Goal: Task Accomplishment & Management: Manage account settings

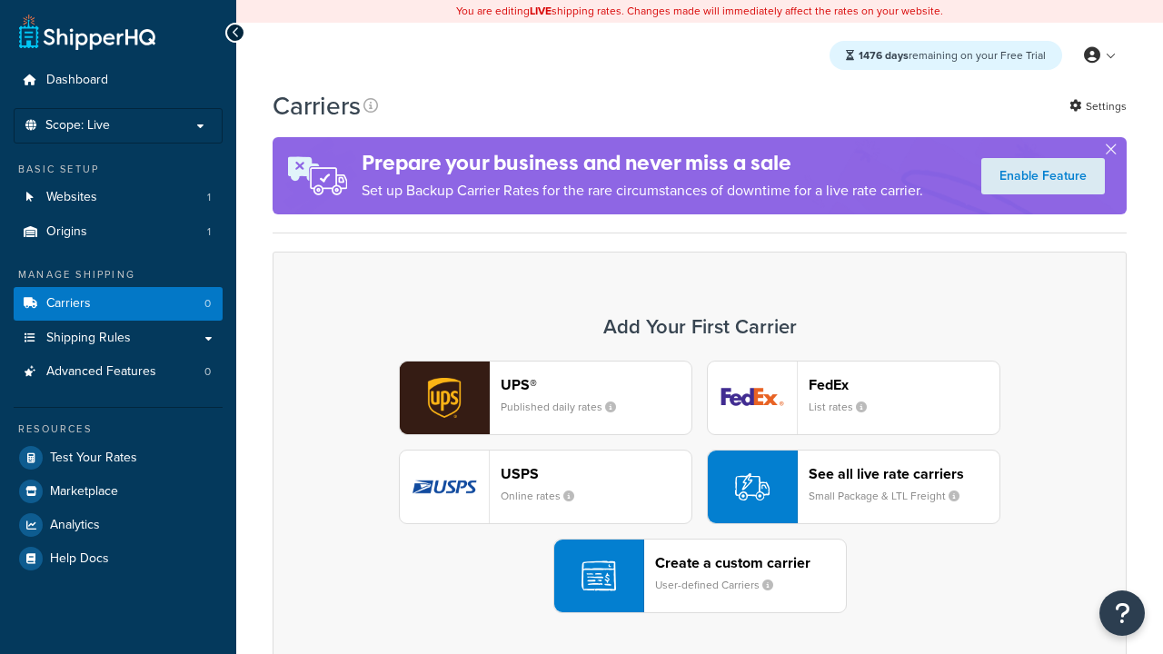
click at [699, 488] on div "UPS® Published daily rates FedEx List rates USPS Online rates See all live rate…" at bounding box center [700, 487] width 816 height 253
click at [904, 385] on header "FedEx" at bounding box center [903, 384] width 191 height 17
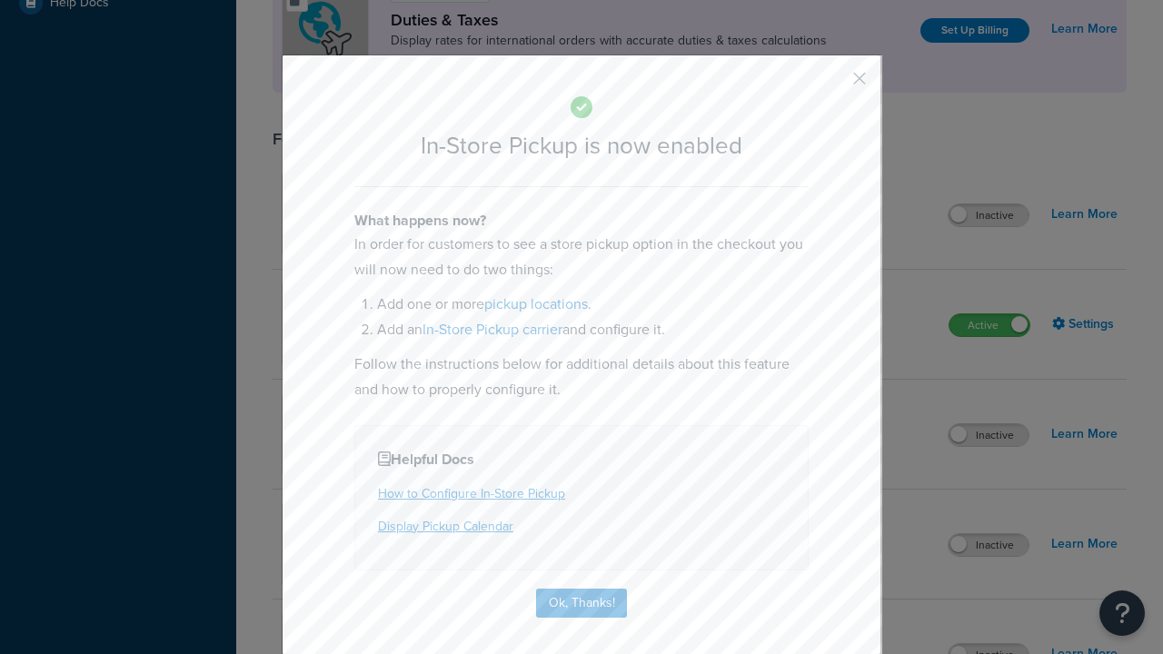
click at [832, 84] on button "button" at bounding box center [832, 85] width 5 height 5
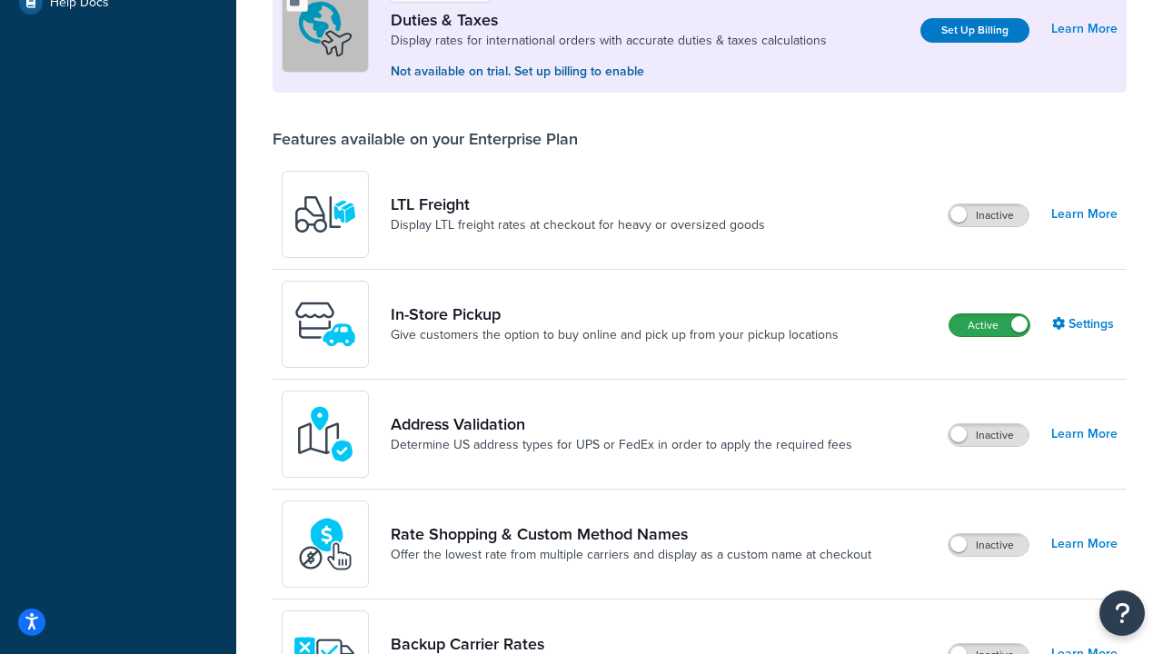
click at [989, 325] on label "Active" at bounding box center [989, 325] width 80 height 22
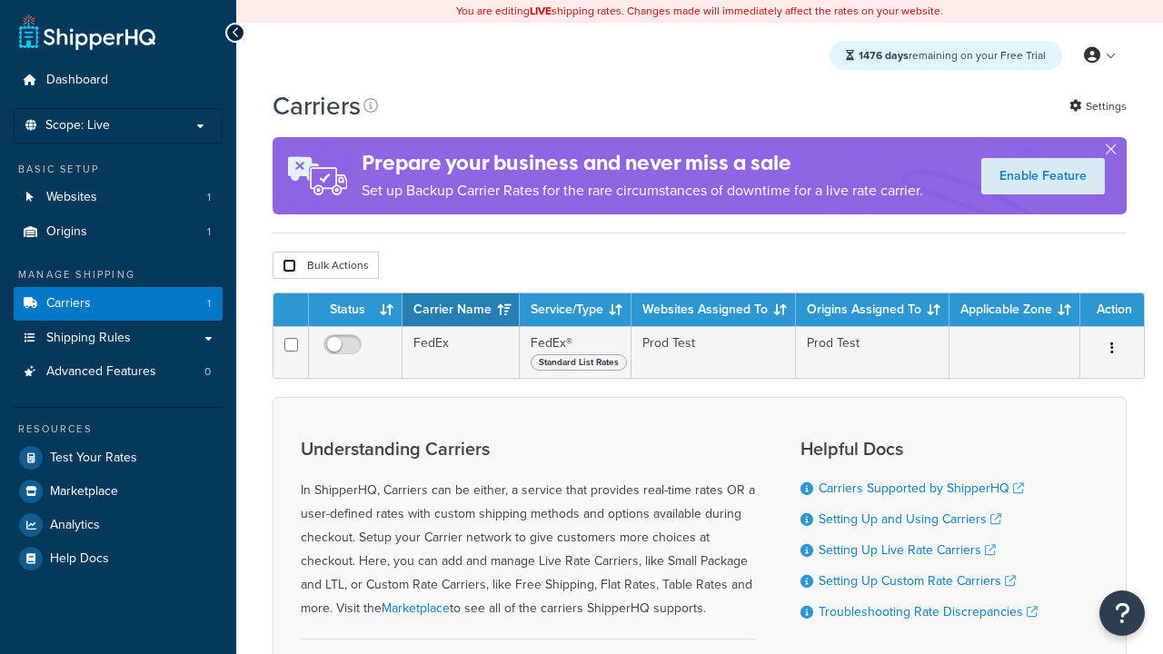
click at [289, 269] on input "checkbox" at bounding box center [289, 266] width 14 height 14
checkbox input "true"
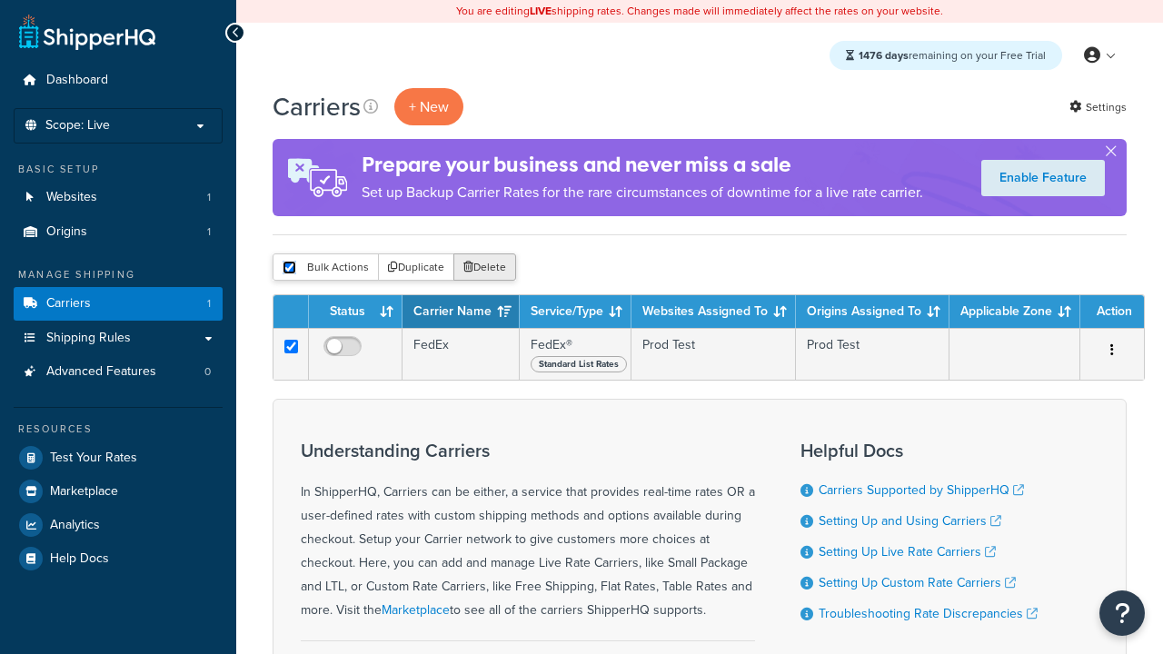
click at [483, 269] on button "Delete" at bounding box center [484, 266] width 63 height 27
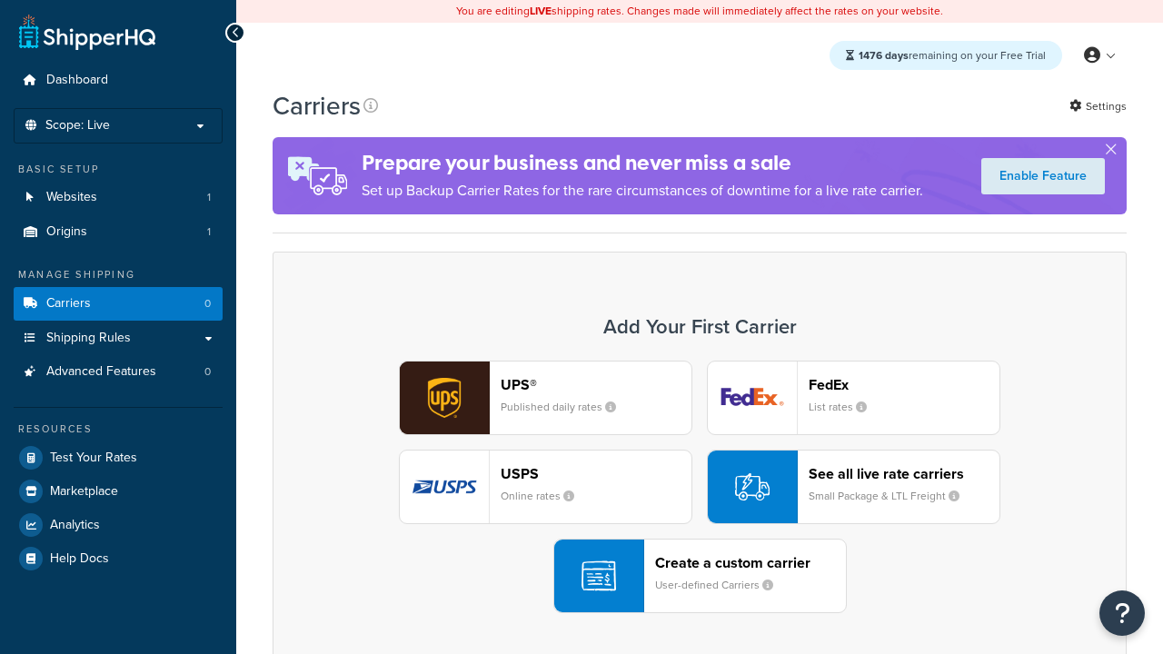
click at [699, 488] on div "UPS® Published daily rates FedEx List rates USPS Online rates See all live rate…" at bounding box center [700, 487] width 816 height 253
click at [904, 385] on header "FedEx" at bounding box center [903, 384] width 191 height 17
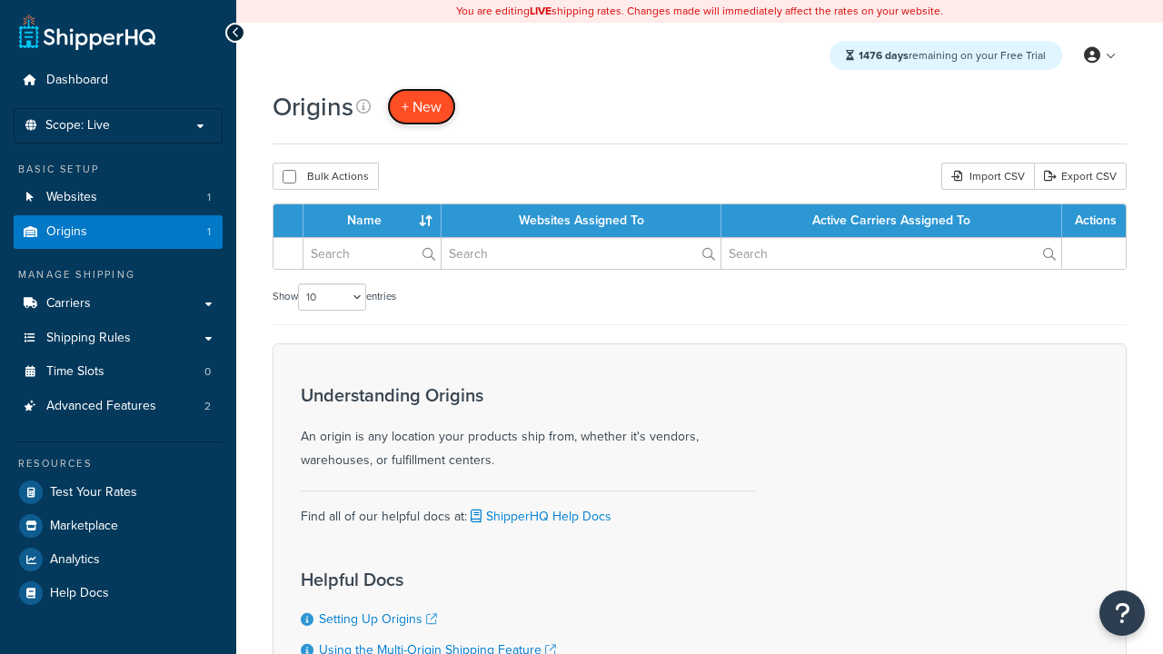
click at [421, 107] on span "+ New" at bounding box center [421, 106] width 40 height 21
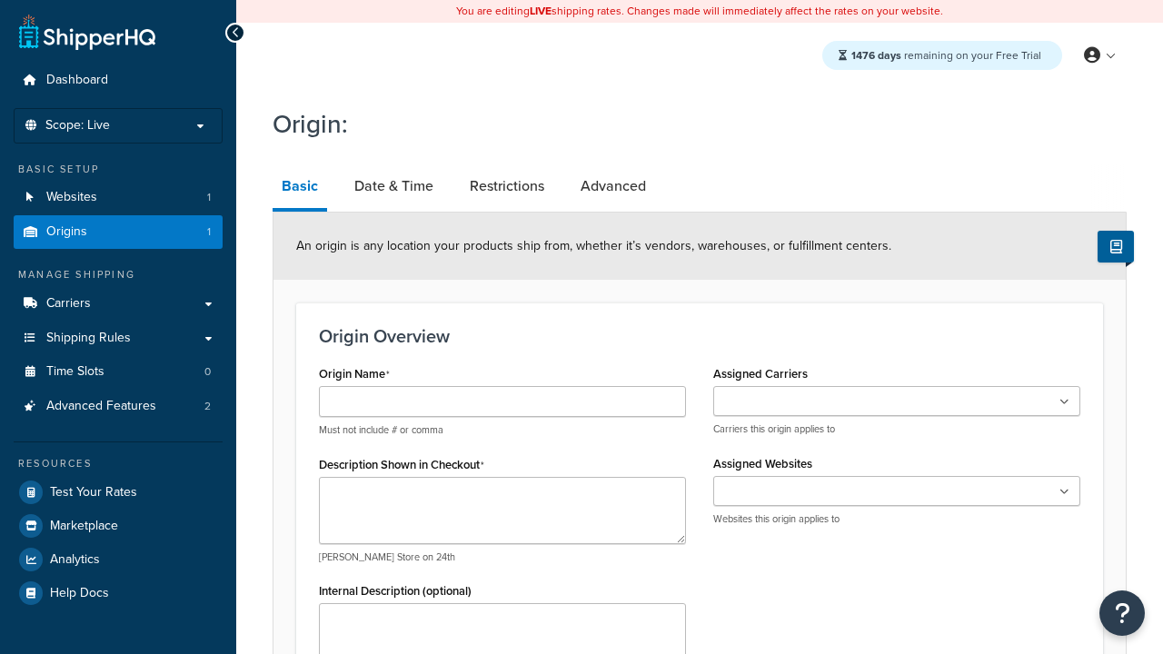
click at [299, 189] on link "Basic" at bounding box center [299, 187] width 54 height 47
click at [392, 187] on link "Date & Time" at bounding box center [393, 186] width 97 height 44
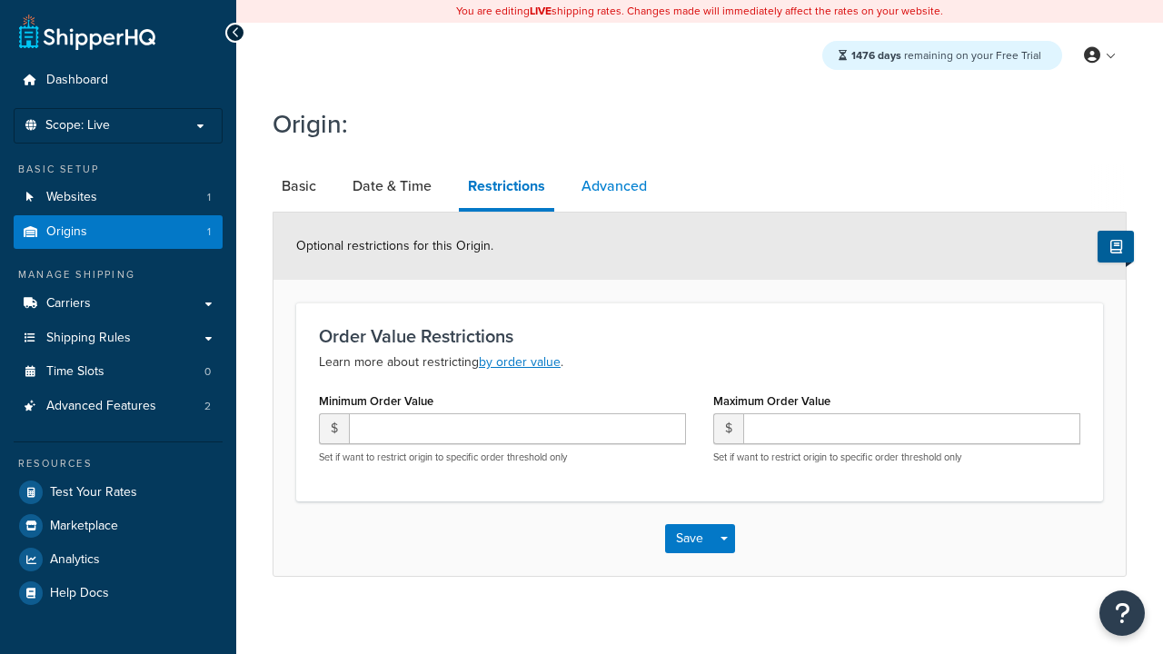
click at [613, 187] on link "Advanced" at bounding box center [614, 186] width 84 height 44
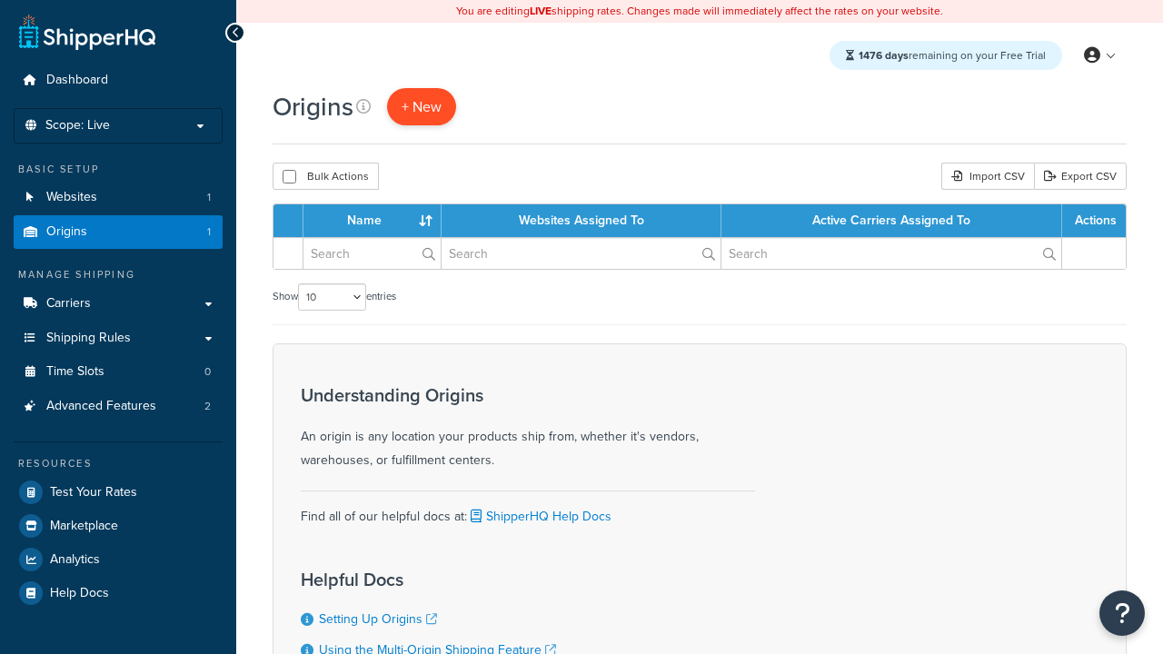
click at [421, 107] on span "+ New" at bounding box center [421, 106] width 40 height 21
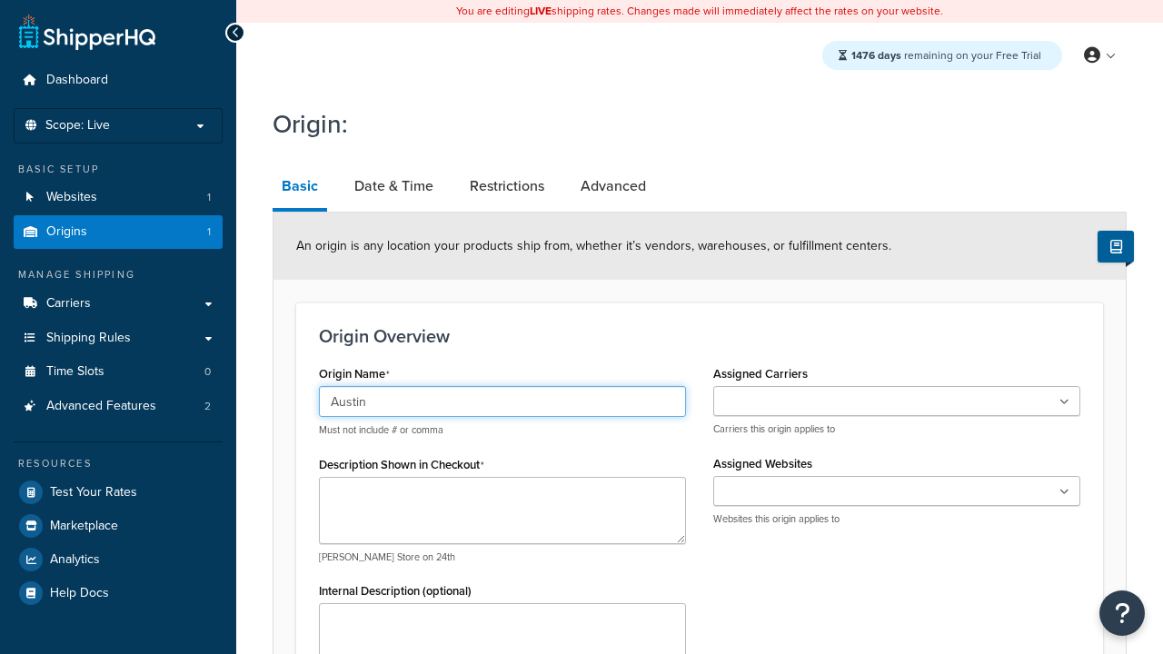
type input "Austin"
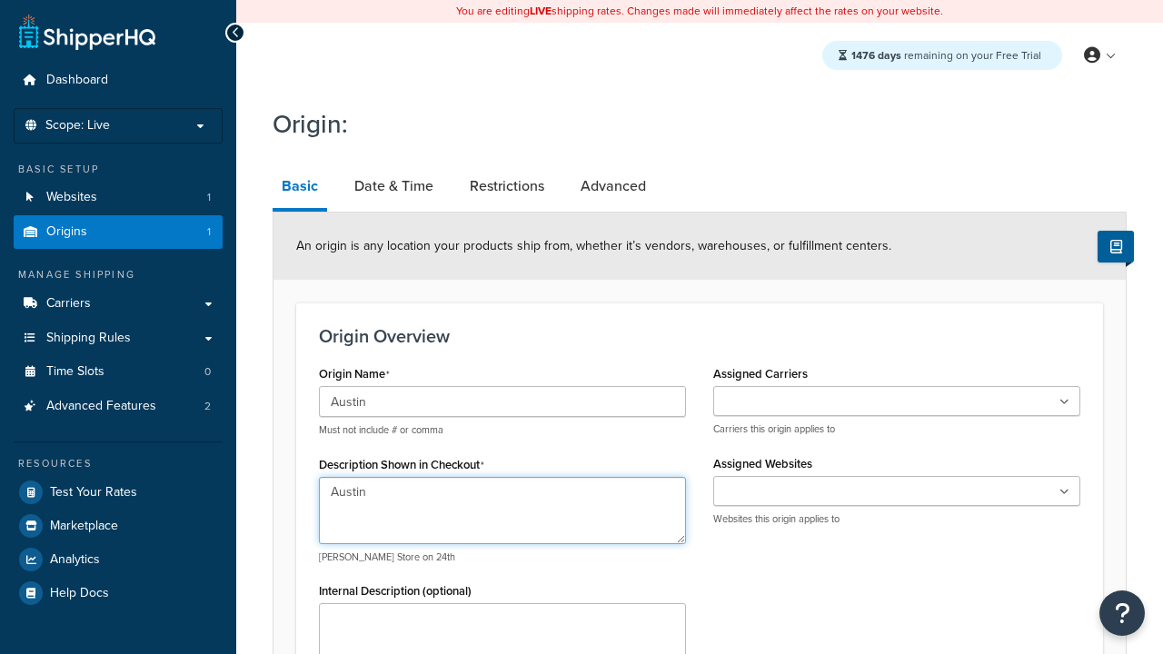
type textarea "Austin"
type input "Test Street"
type input "Austin"
select select "43"
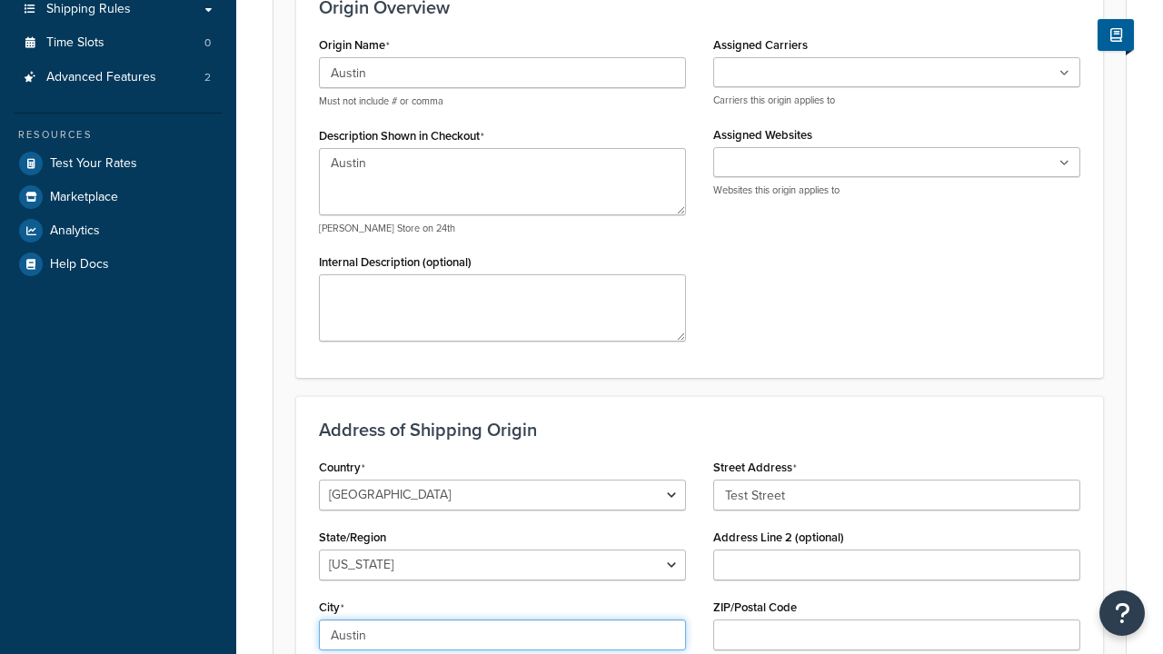
type input "Austin"
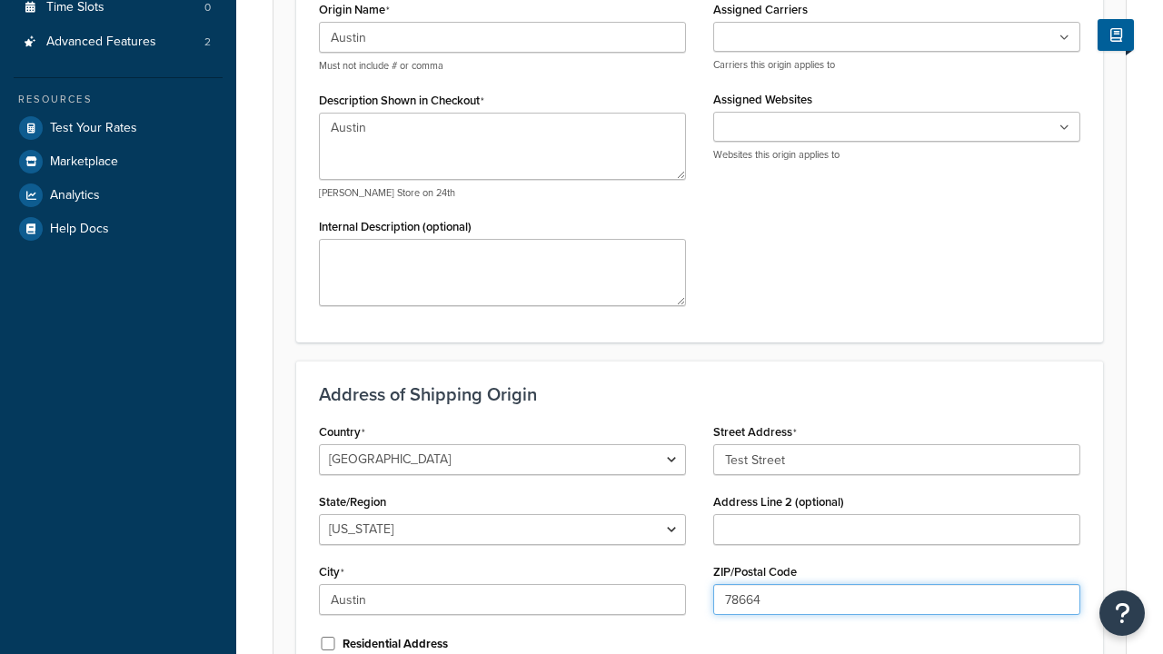
scroll to position [0, 0]
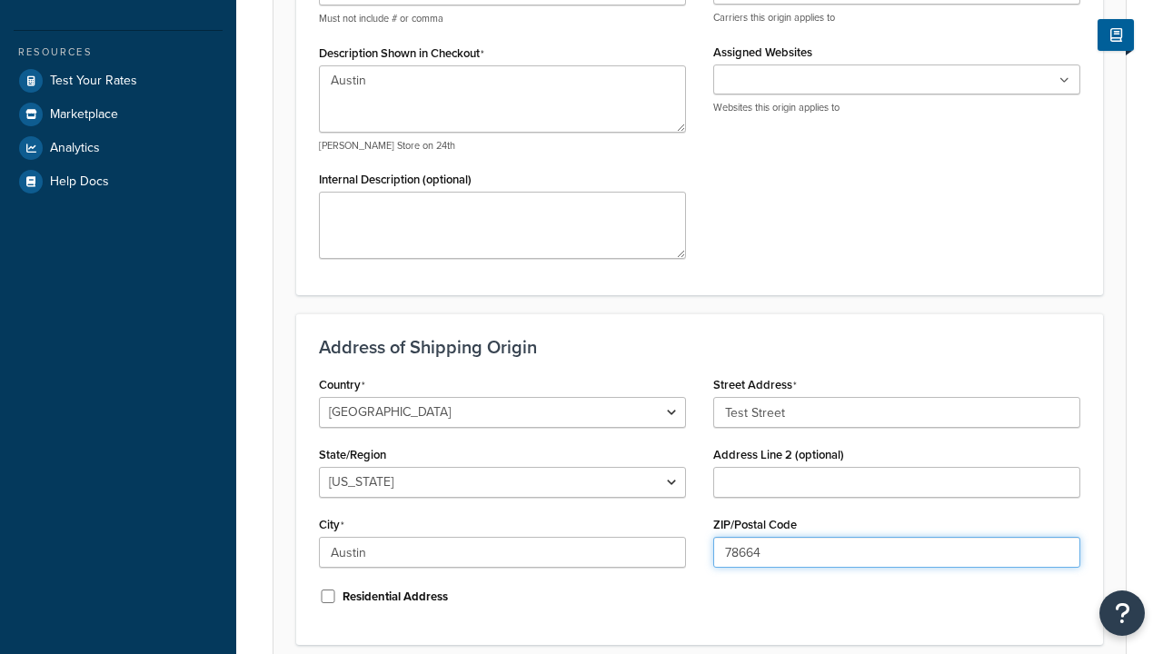
type input "78664"
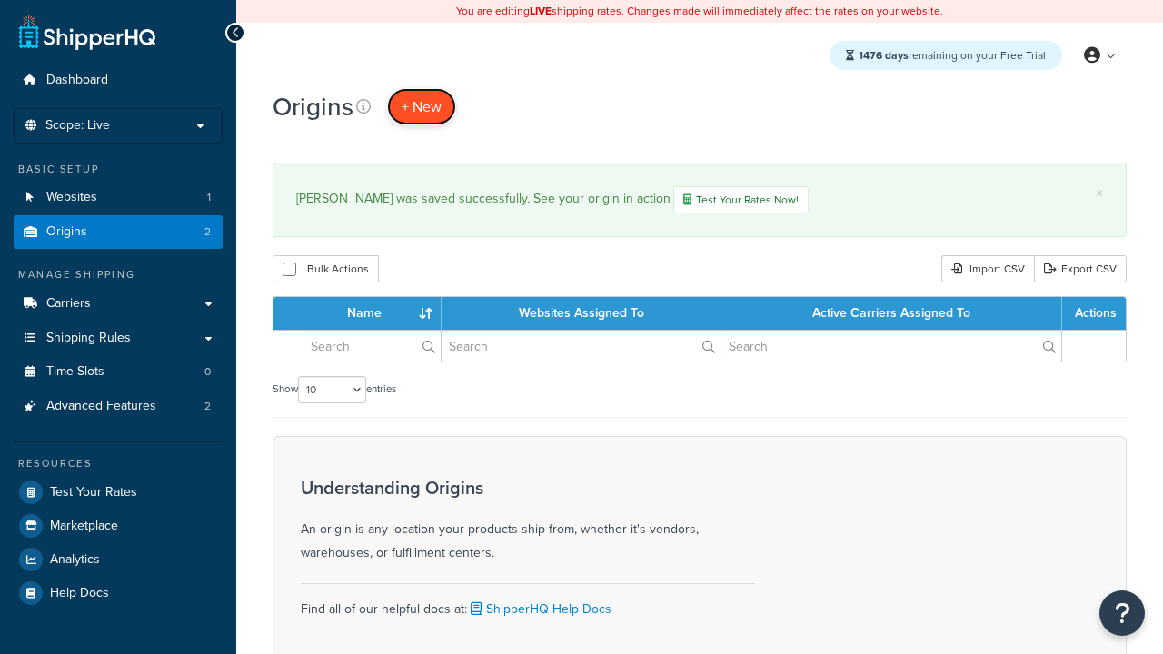
click at [421, 107] on span "+ New" at bounding box center [421, 106] width 40 height 21
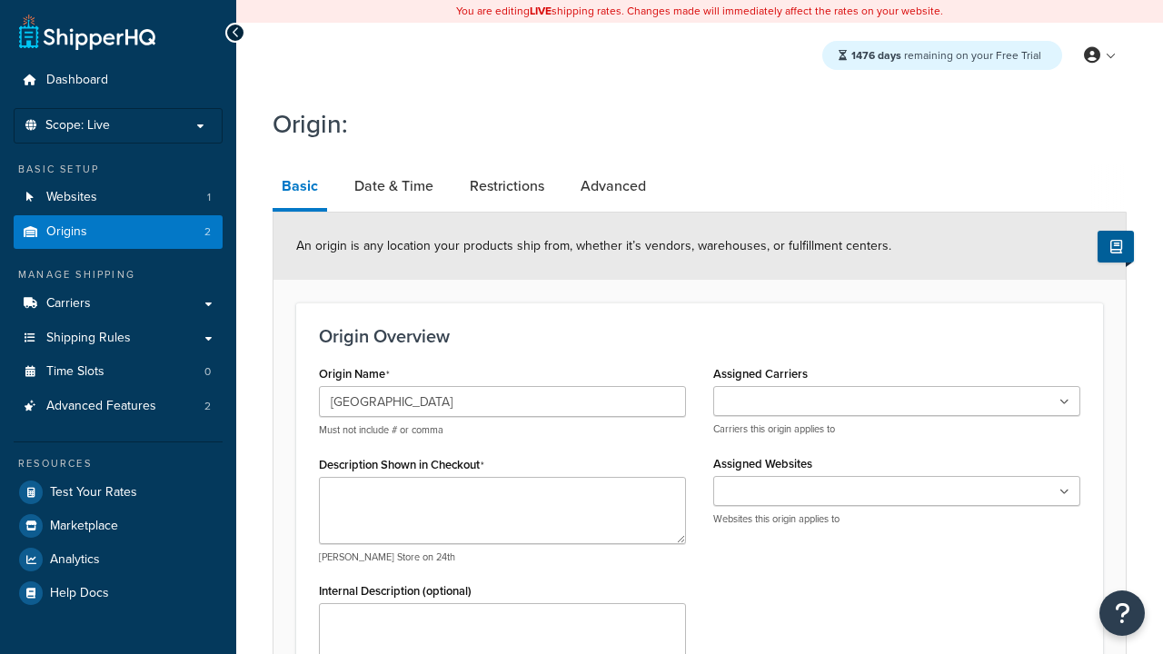
type input "[GEOGRAPHIC_DATA]"
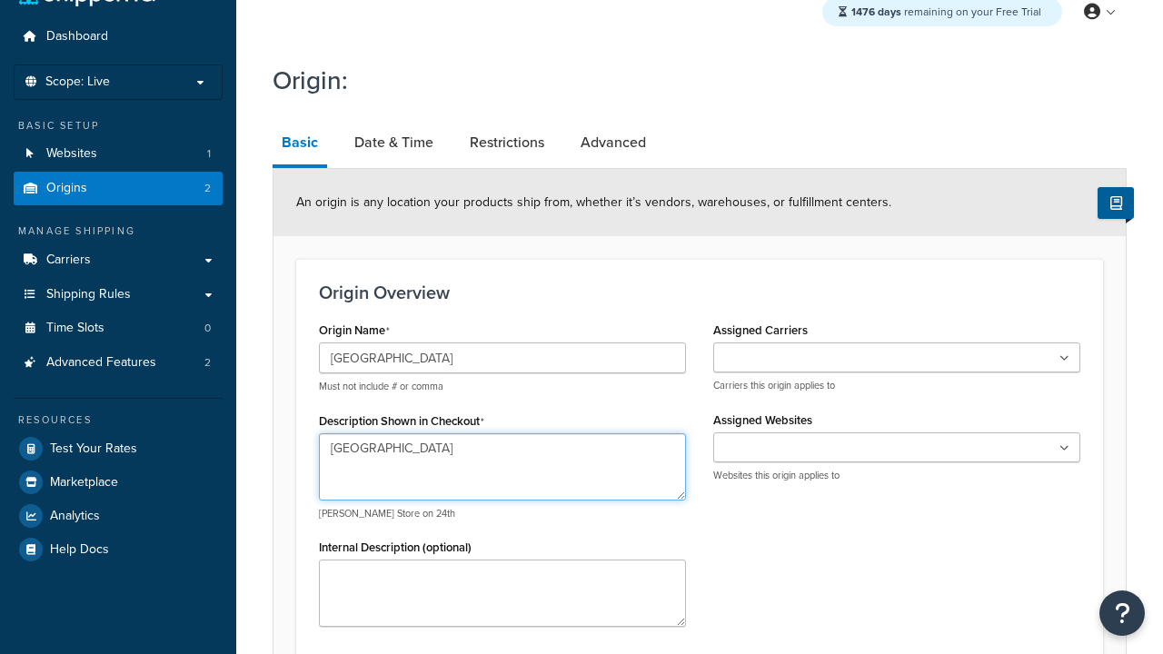
type textarea "[GEOGRAPHIC_DATA]"
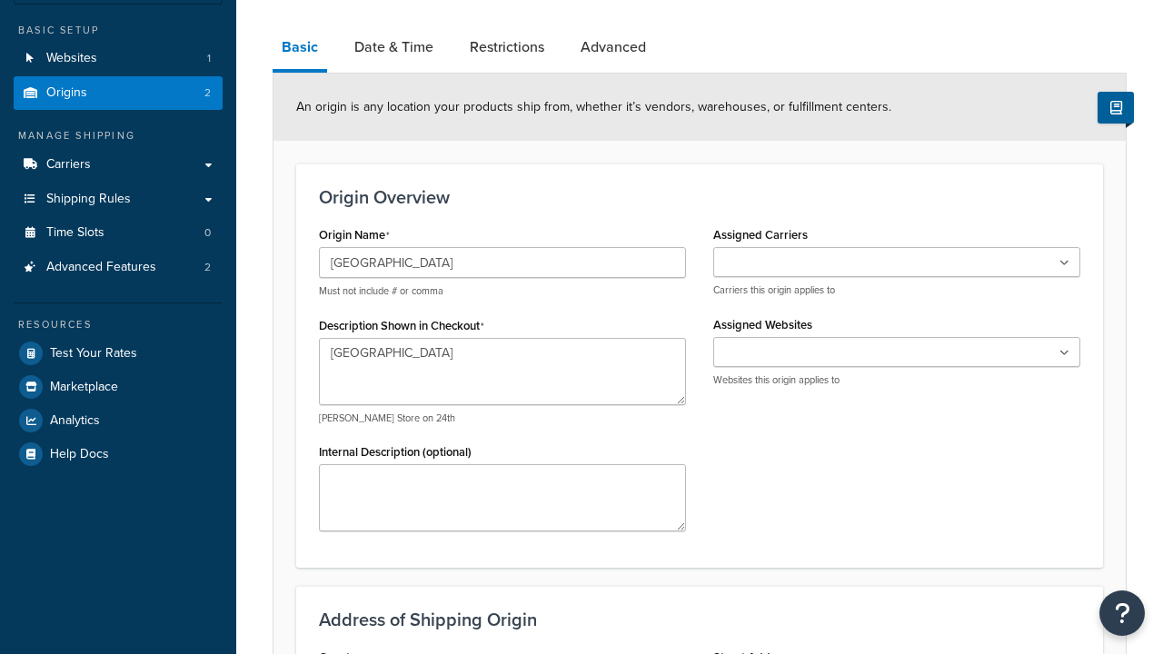
type input "Test Street"
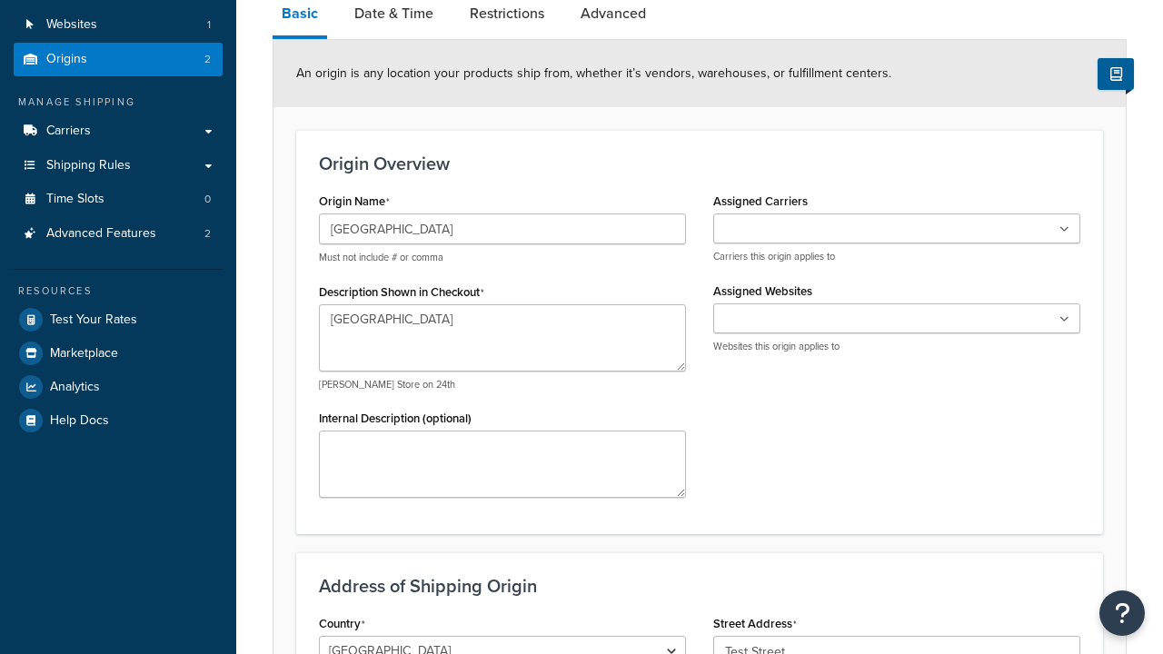
type input "Austin"
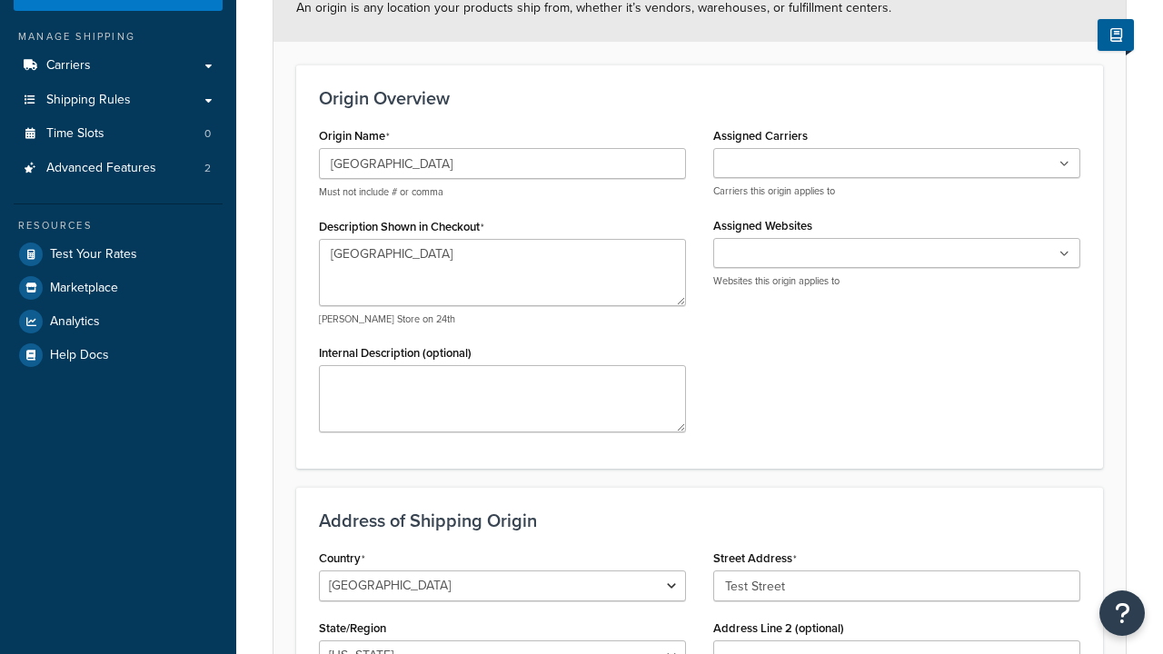
select select "43"
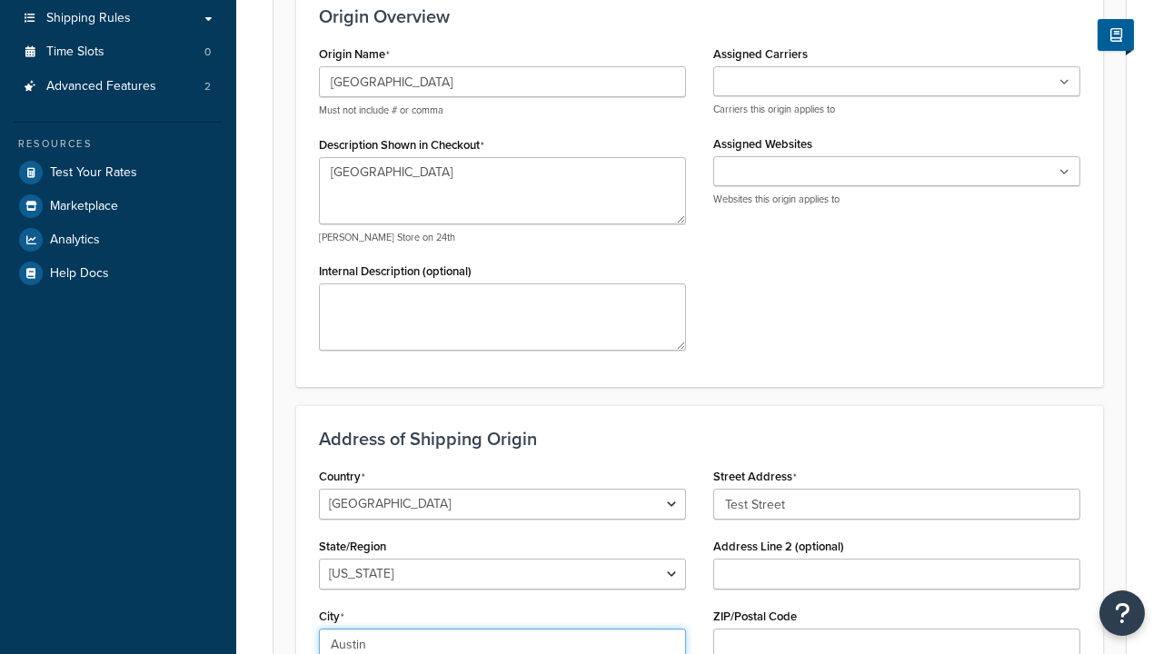
type input "Austin"
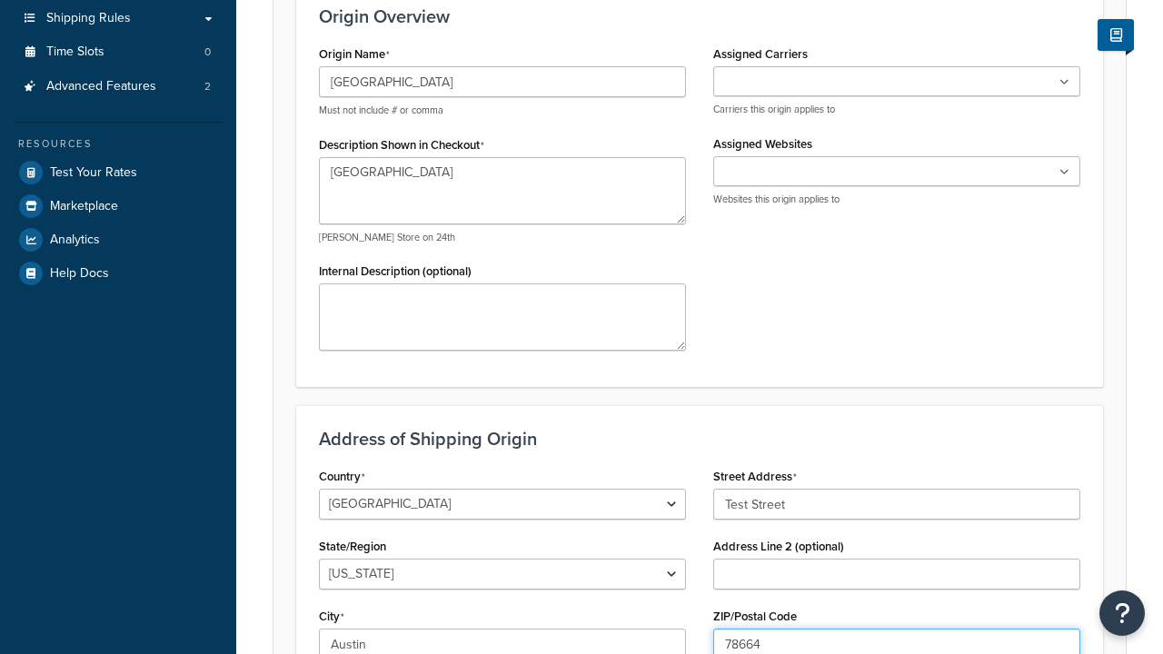
type input "78664"
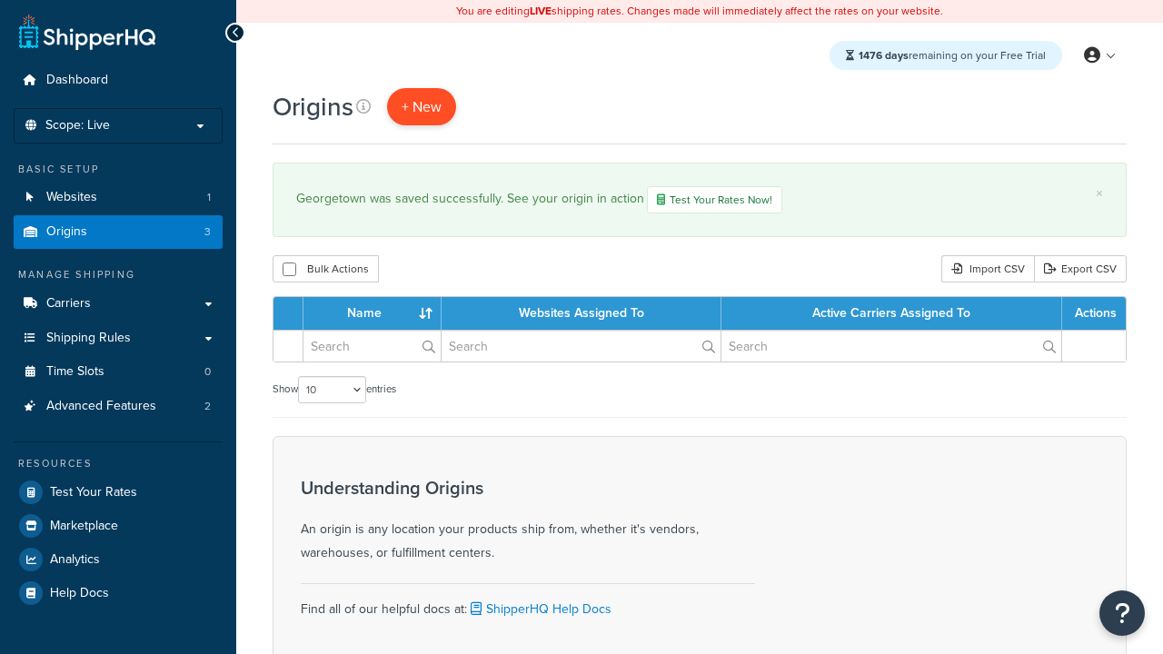
click at [421, 107] on span "+ New" at bounding box center [421, 106] width 40 height 21
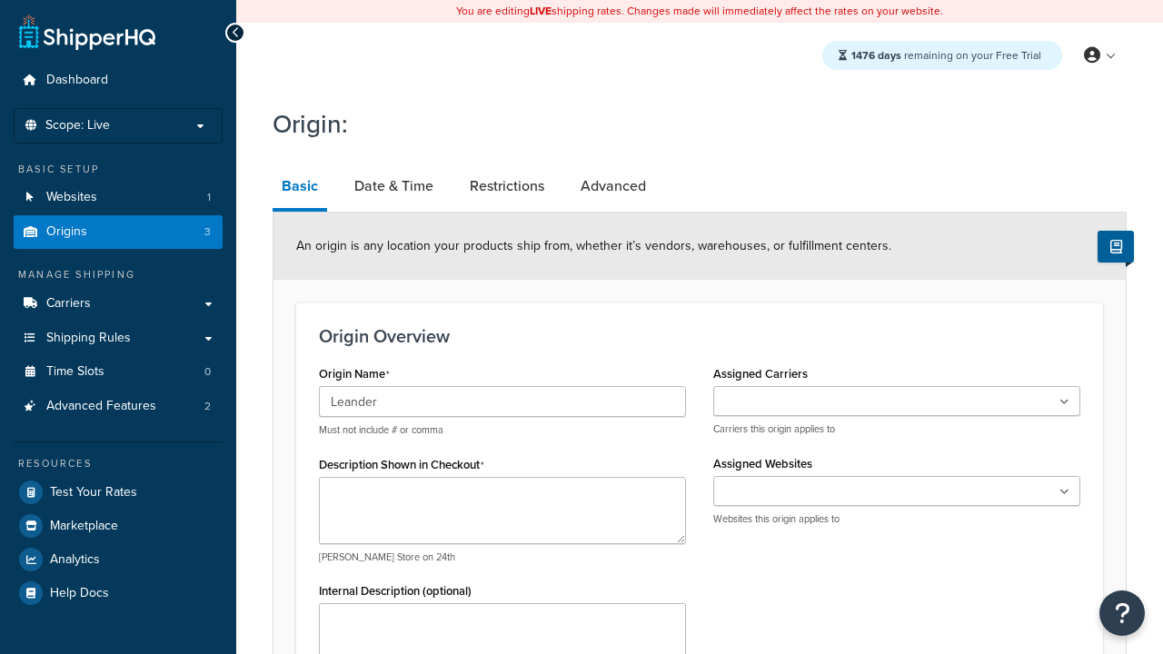
type input "Leander"
type textarea "Leander"
type input "Test Street"
type input "Austin"
select select "43"
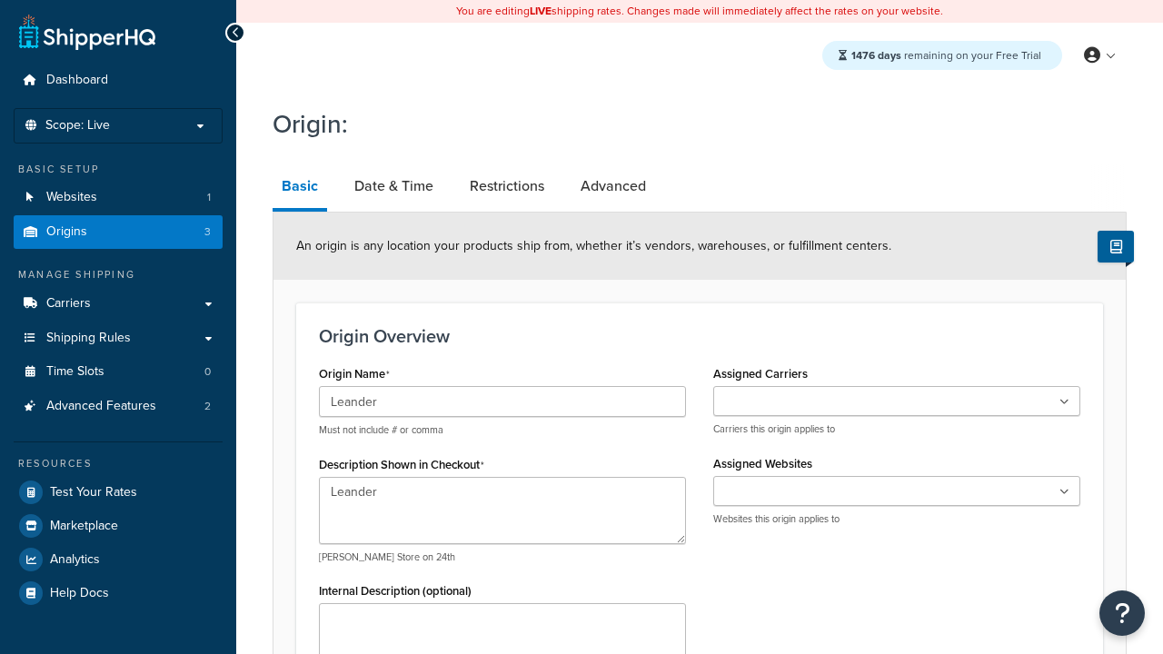
type input "Austin"
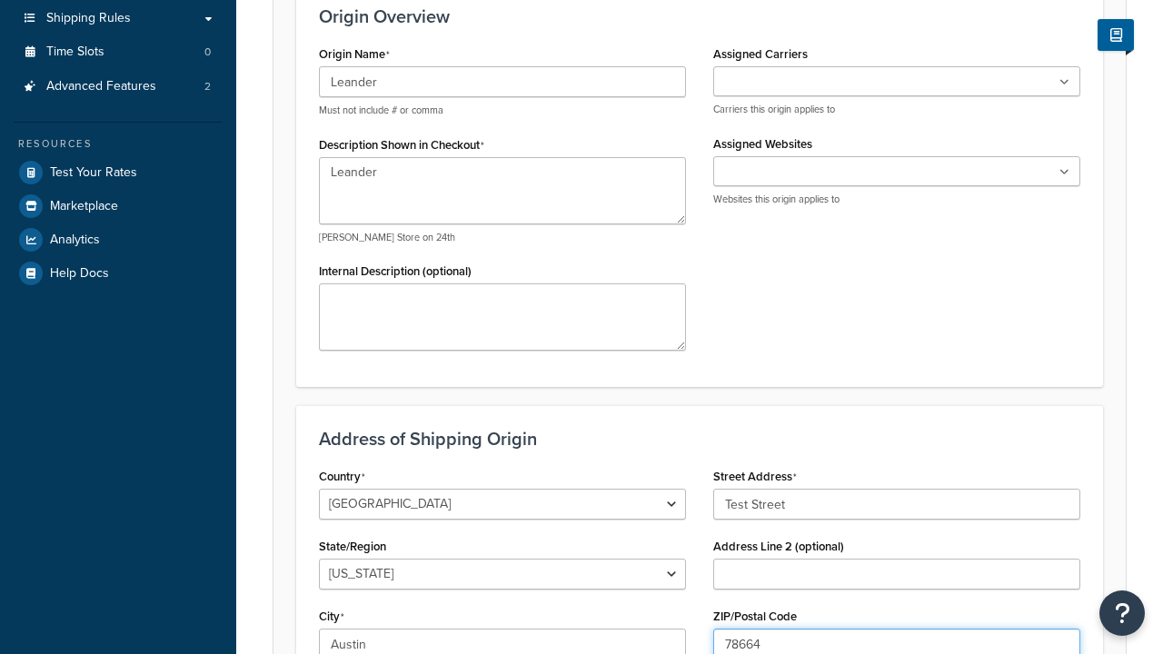
type input "78664"
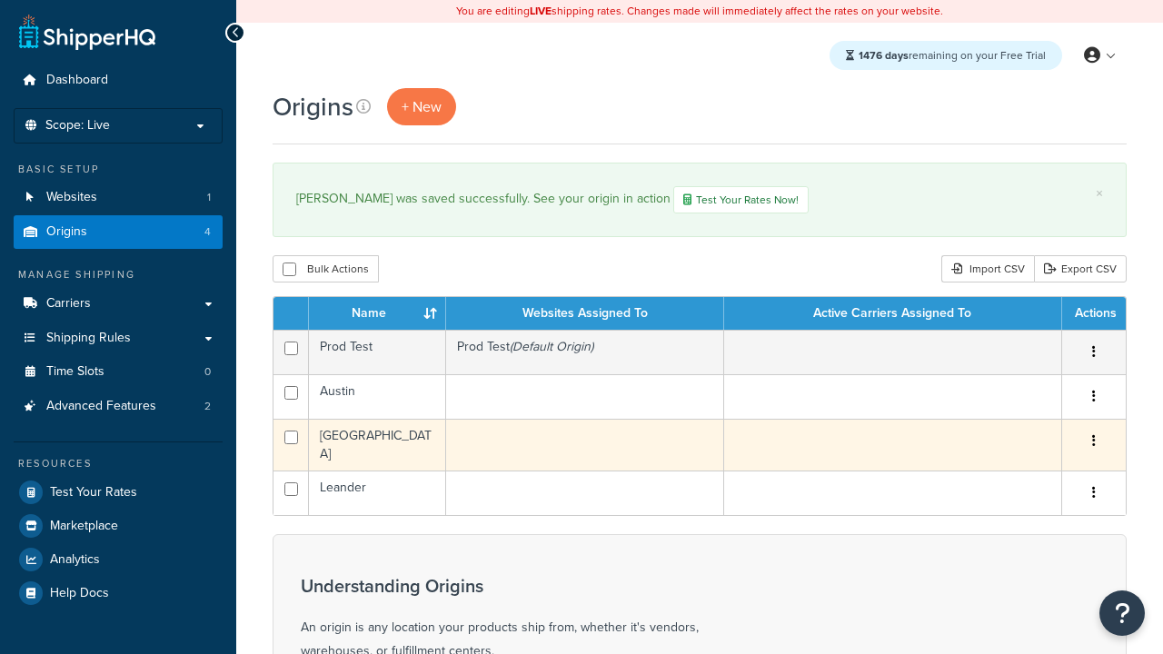
click at [1093, 444] on icon "button" at bounding box center [1094, 440] width 4 height 13
click at [0, 0] on link "Edit" at bounding box center [0, 0] width 0 height 0
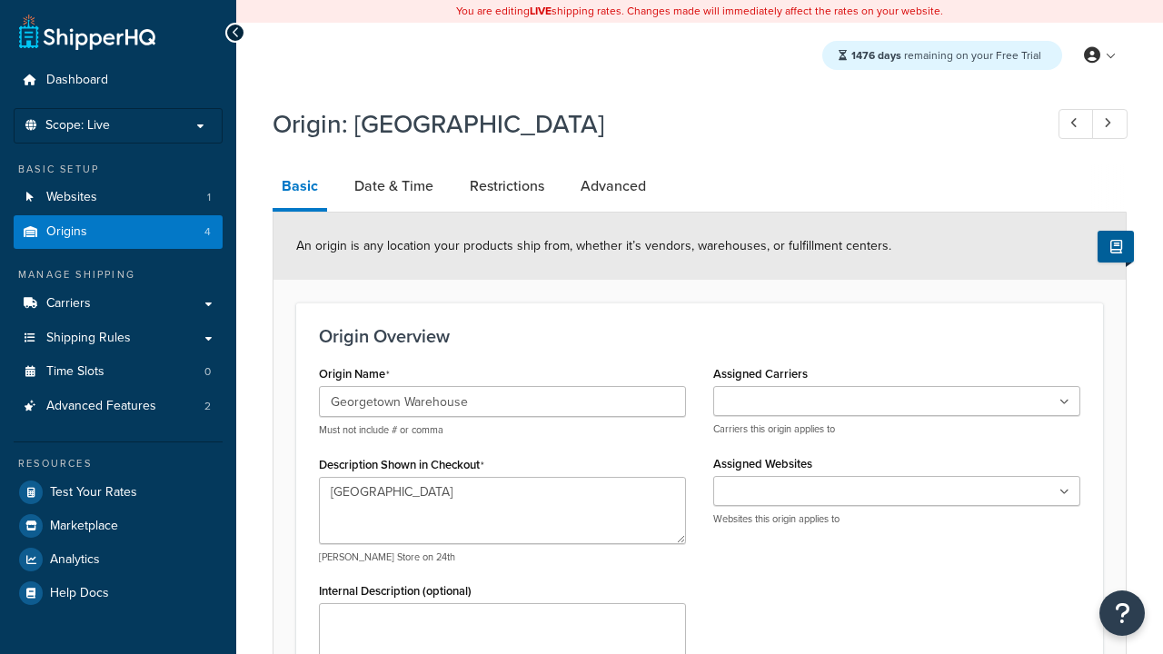
select select "43"
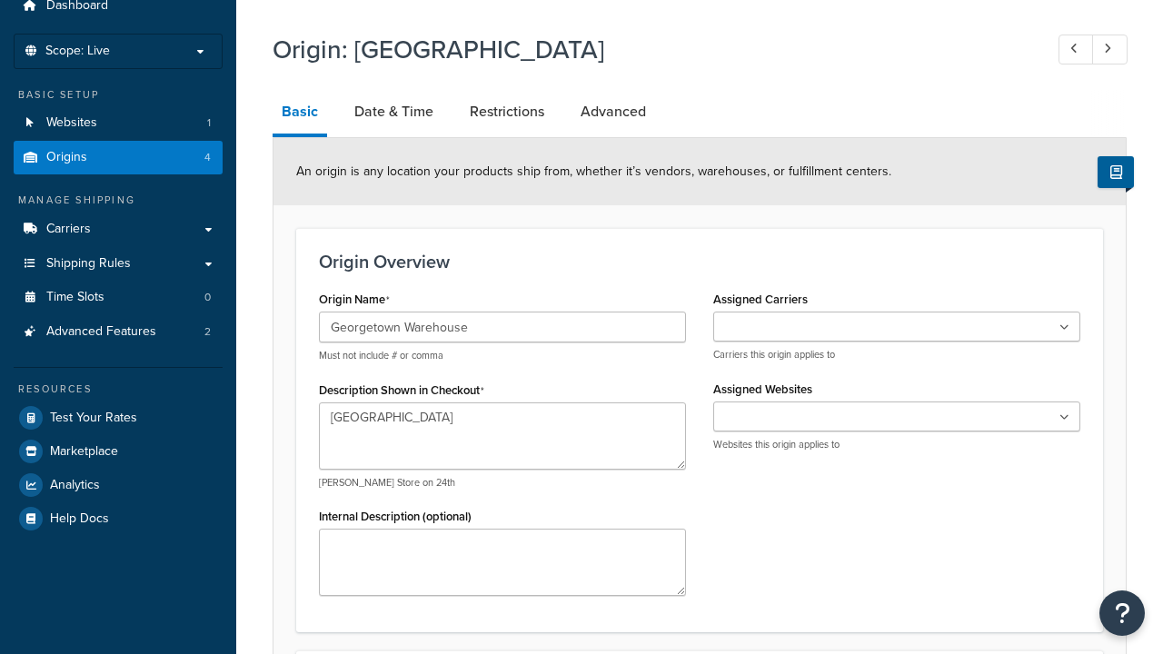
type input "Georgetown Warehouse"
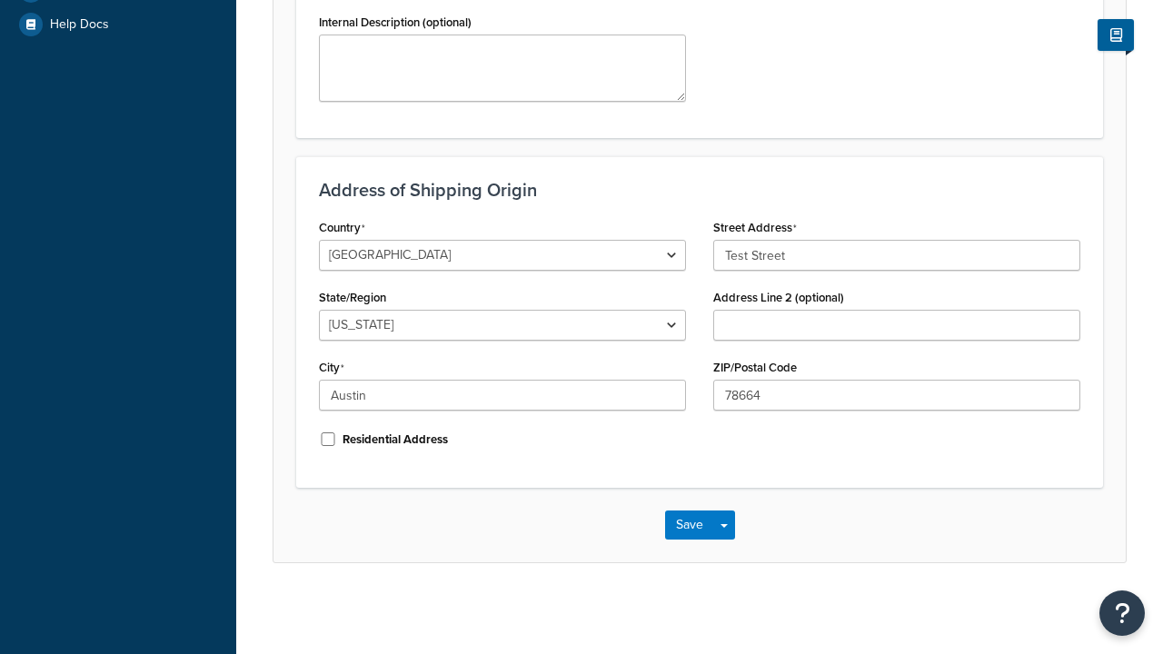
scroll to position [0, 0]
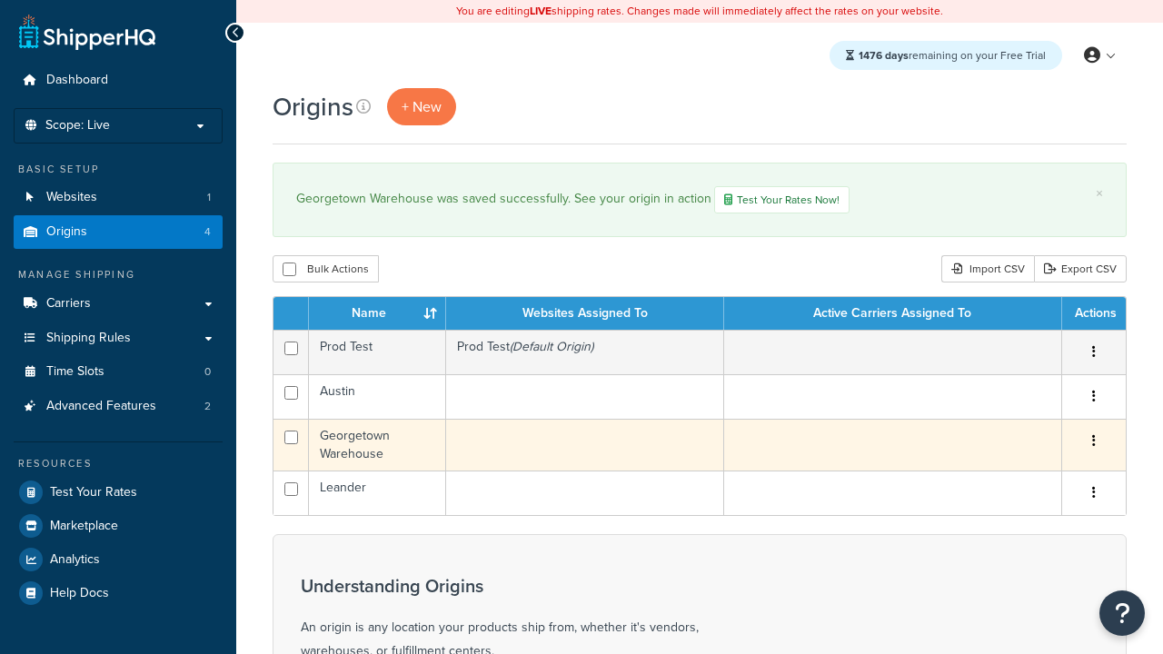
click at [1093, 444] on icon "button" at bounding box center [1094, 440] width 4 height 13
click at [0, 0] on link "Delete" at bounding box center [0, 0] width 0 height 0
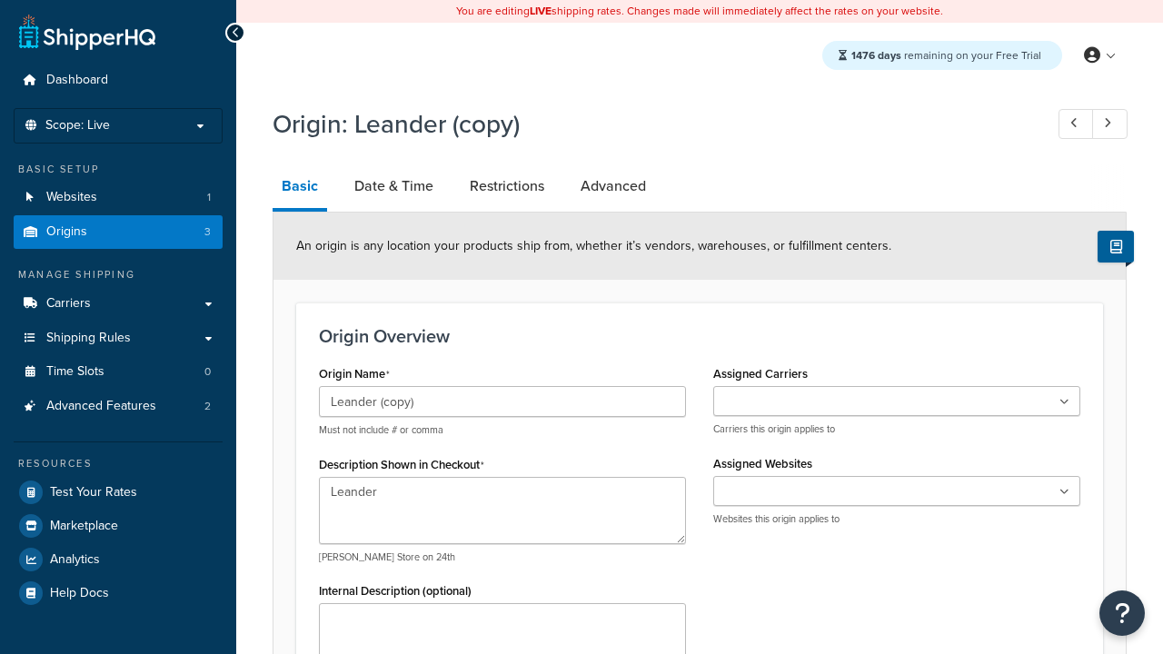
select select "43"
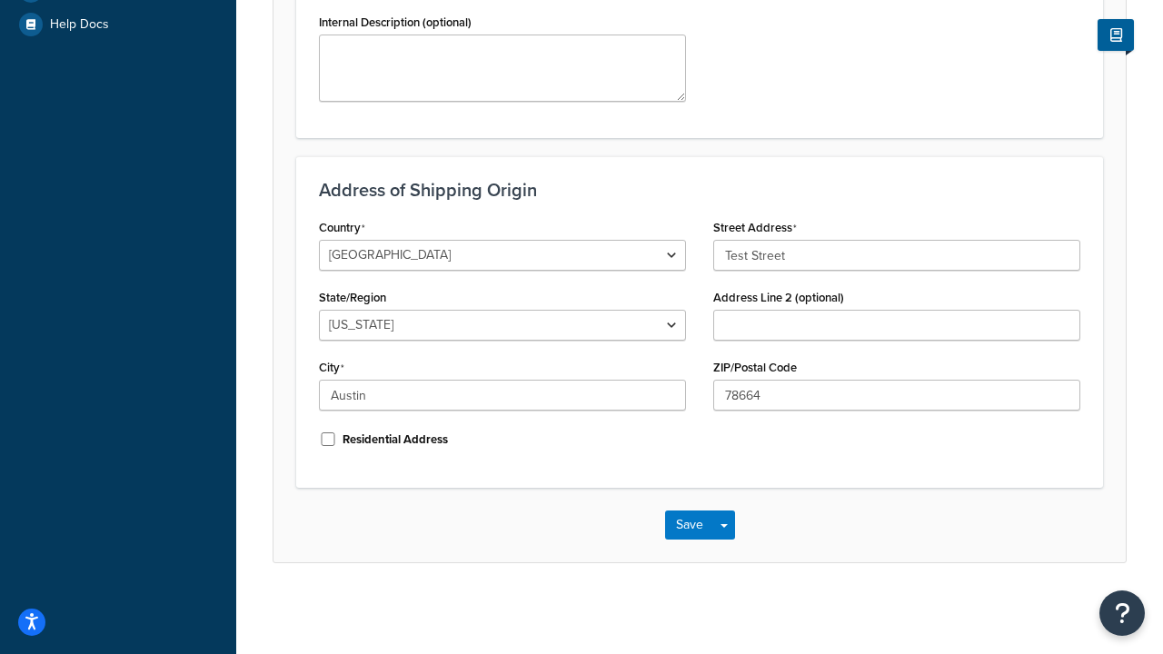
scroll to position [0, 0]
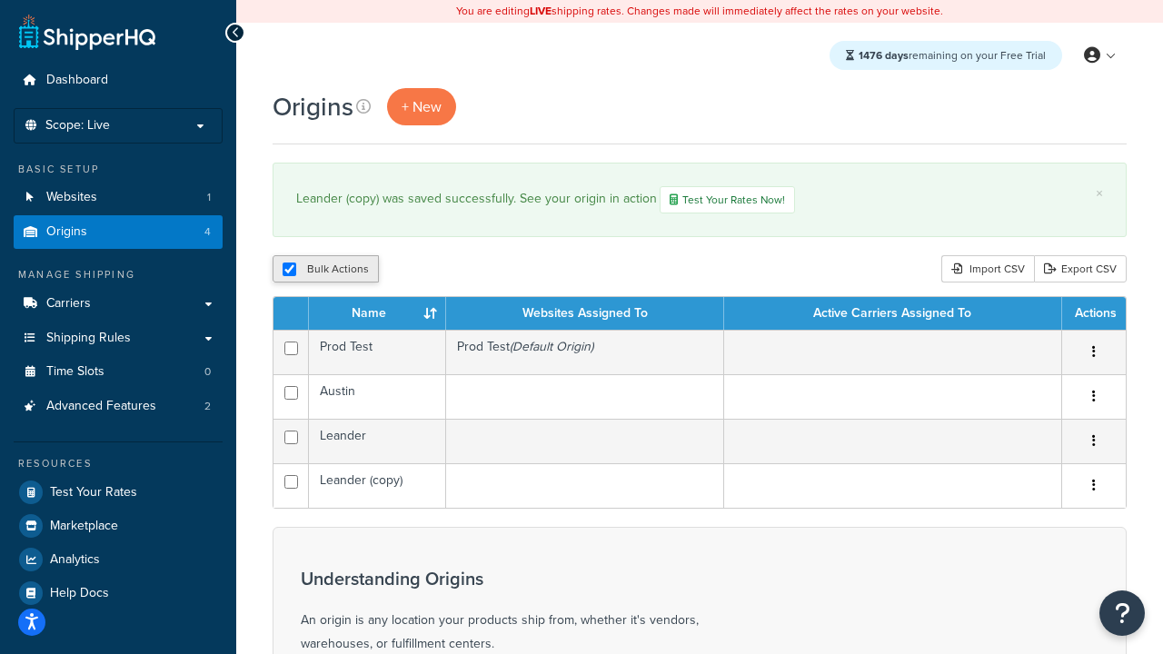
click at [302, 274] on button "Bulk Actions" at bounding box center [325, 268] width 106 height 27
checkbox input "true"
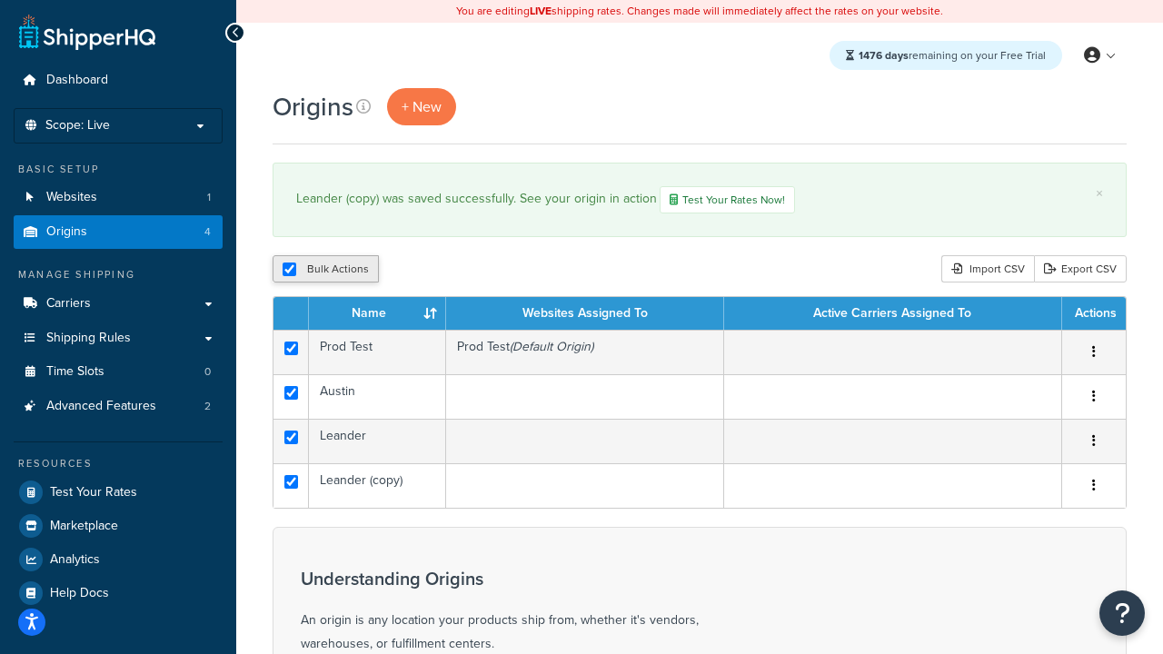
checkbox input "true"
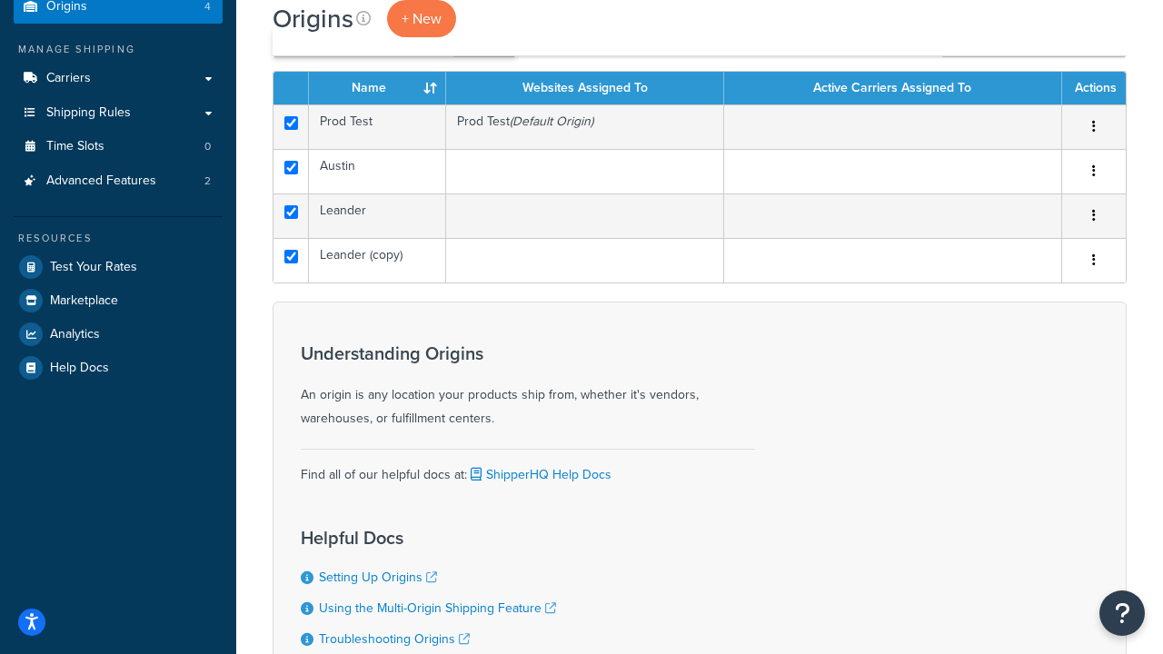
click at [483, 57] on button "Delete" at bounding box center [484, 43] width 63 height 27
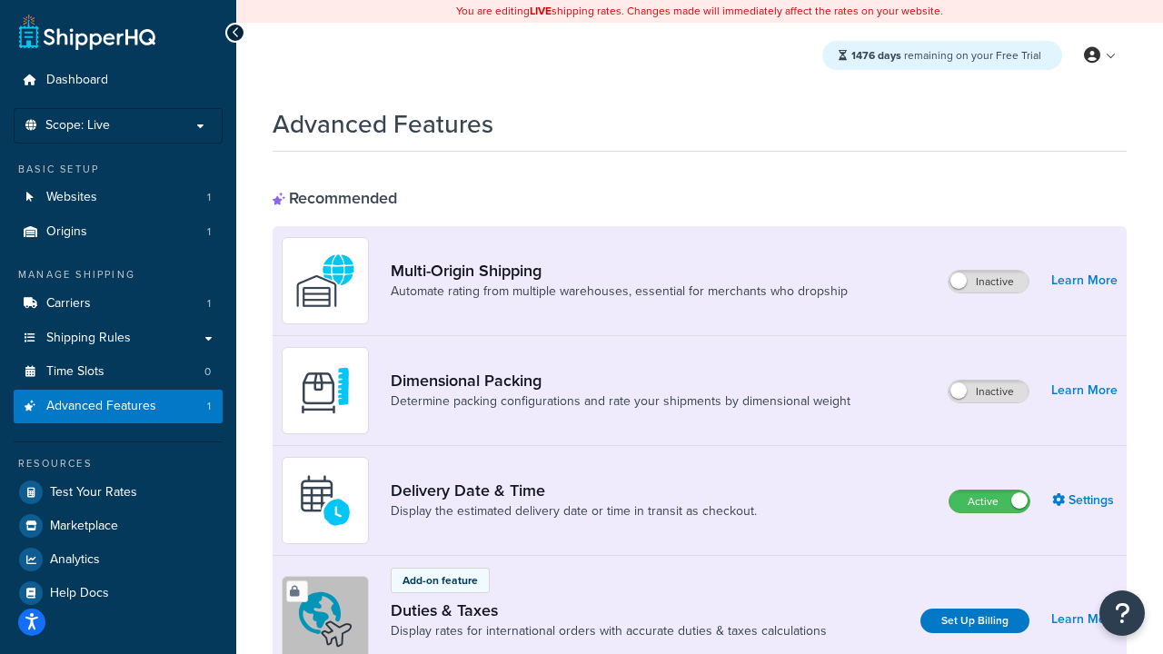
click at [989, 502] on label "Active" at bounding box center [989, 501] width 80 height 22
